Goal: Information Seeking & Learning: Learn about a topic

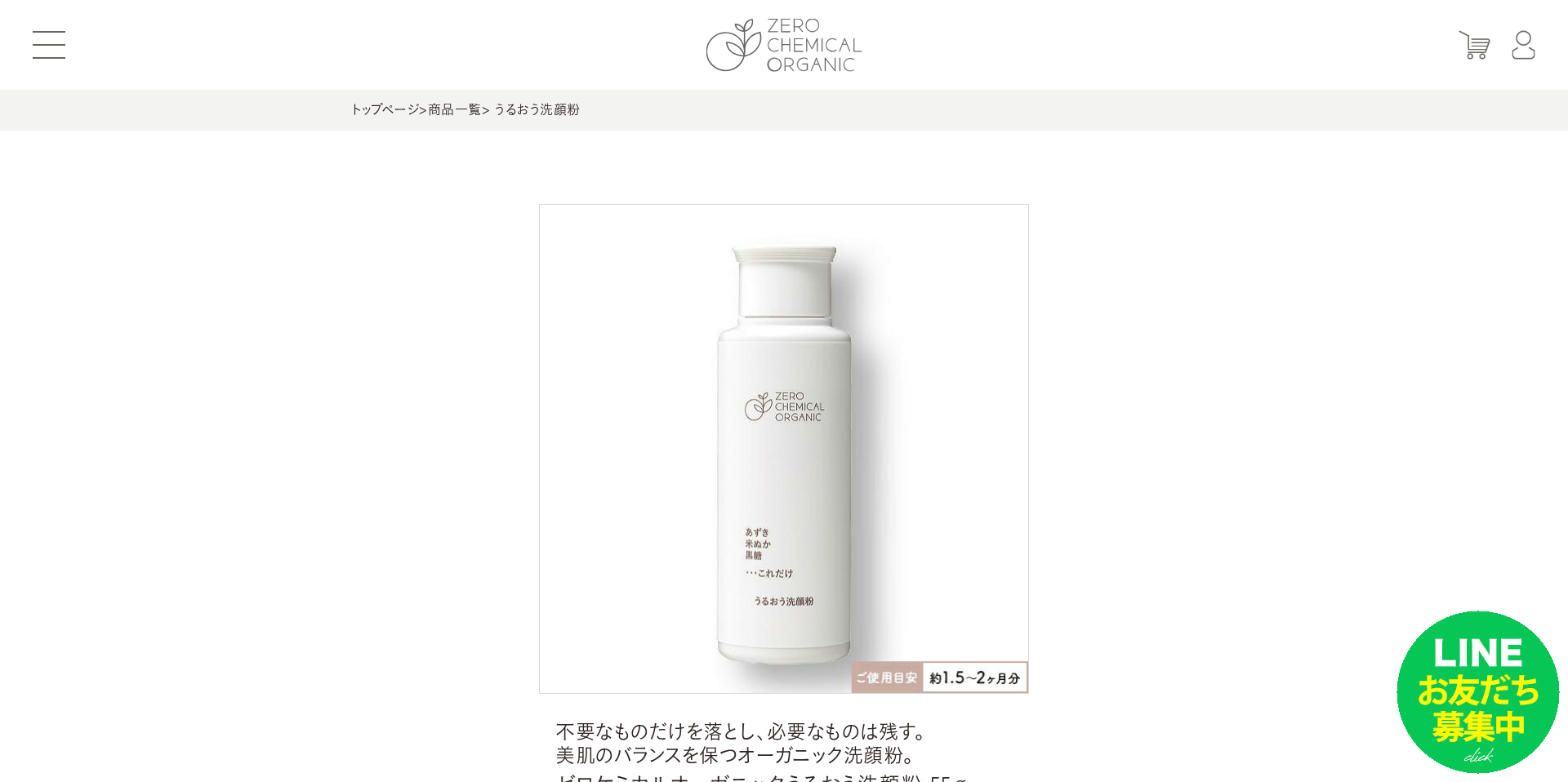
click at [732, 60] on img at bounding box center [784, 45] width 156 height 53
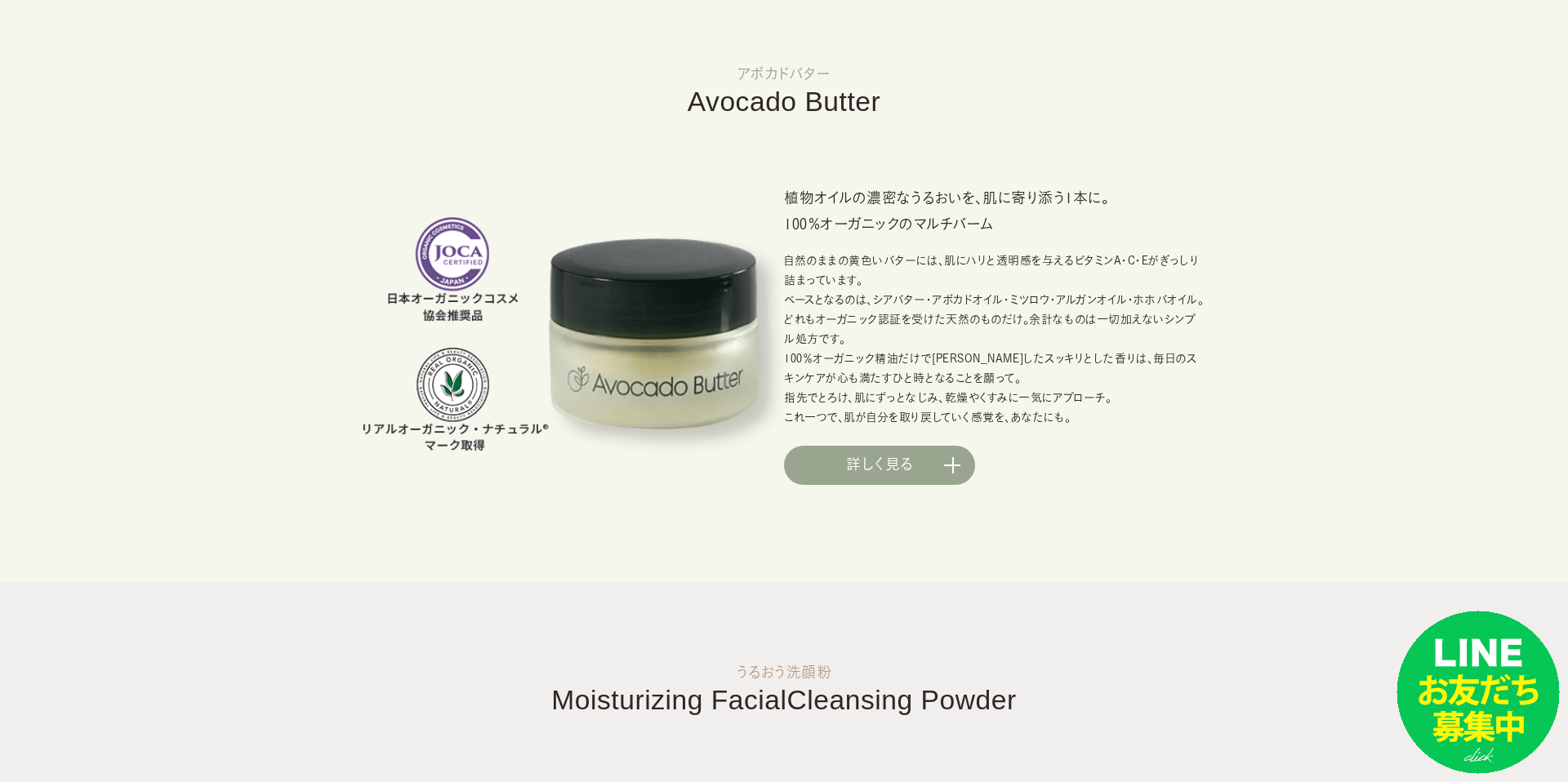
scroll to position [1198, 0]
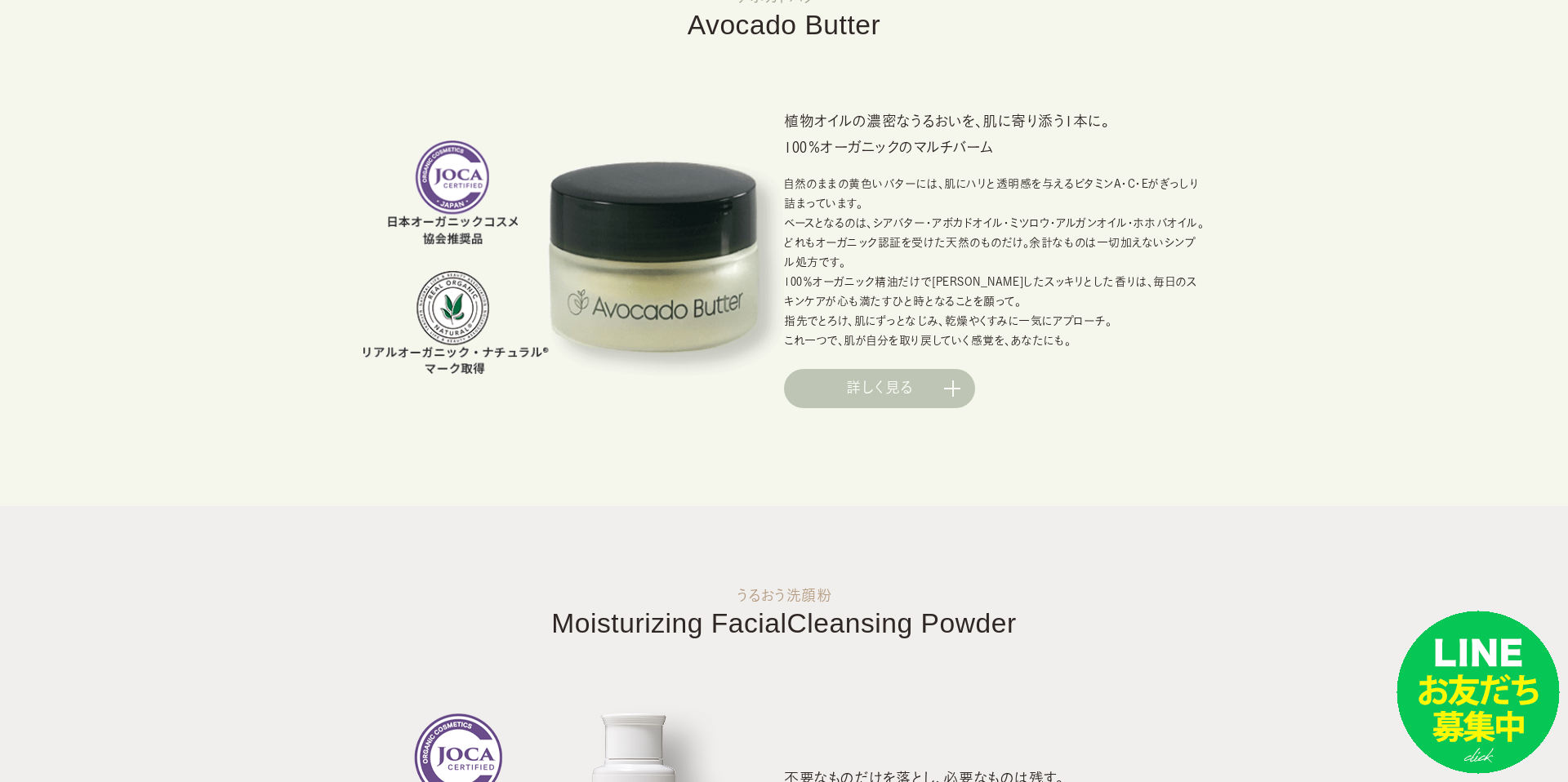
click at [846, 396] on link "詳しく見る" at bounding box center [879, 388] width 191 height 39
